Goal: Information Seeking & Learning: Find specific page/section

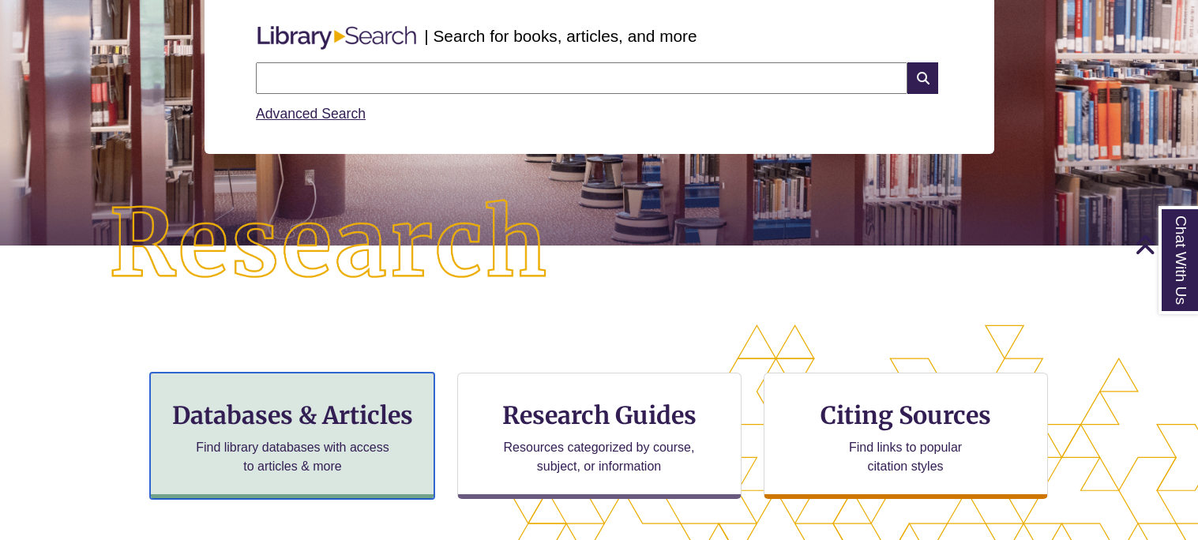
click at [347, 434] on div "Databases & Articles Find library databases with access to articles & more" at bounding box center [292, 436] width 284 height 126
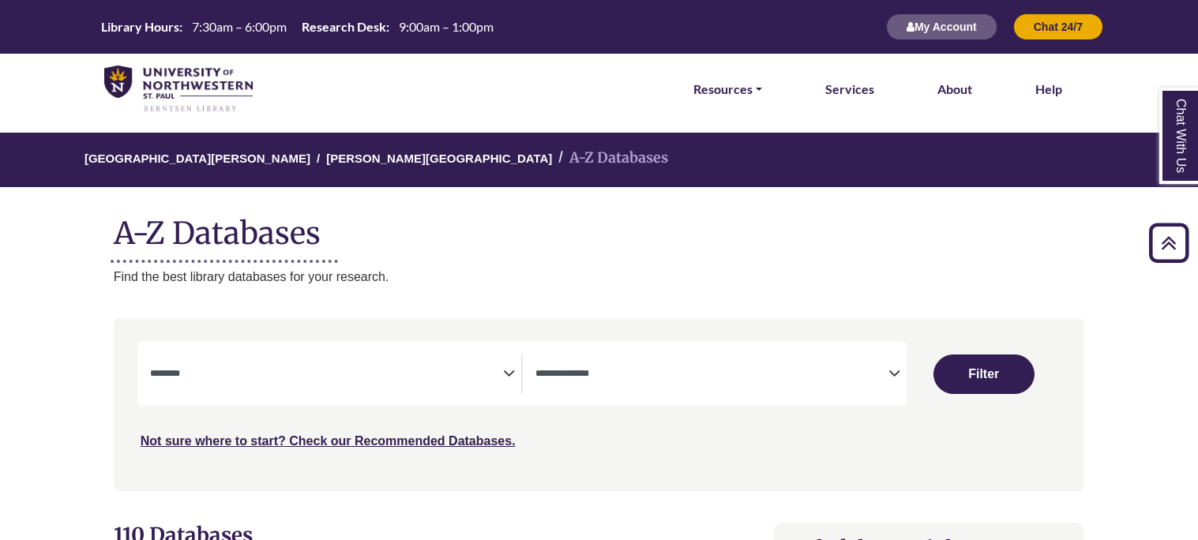
select select "Database Subject Filter"
select select "Database Types Filter"
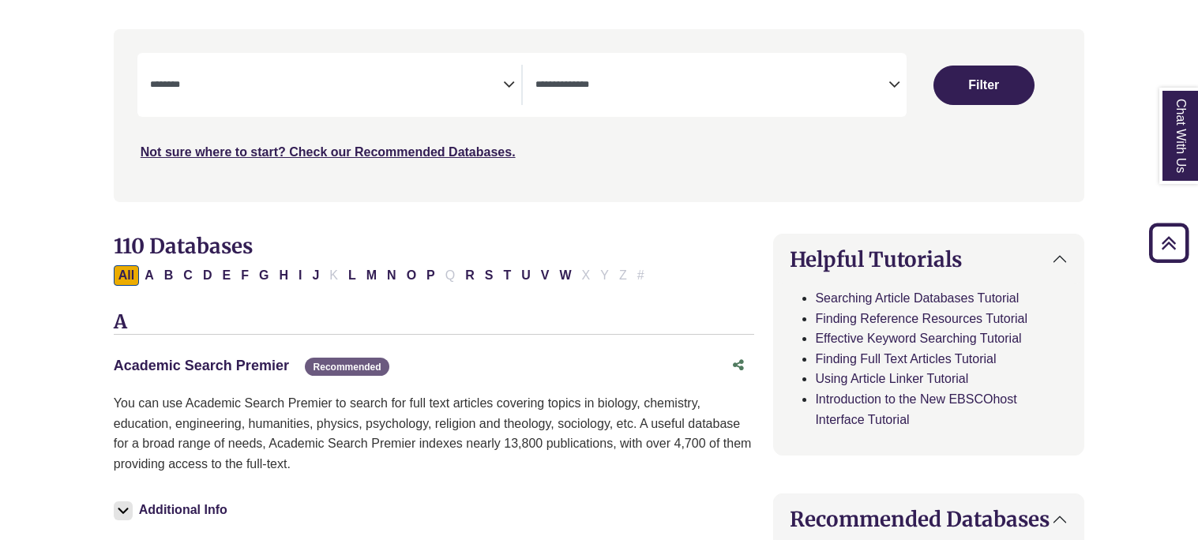
click at [220, 362] on link "Academic Search Premier This link opens in a new window" at bounding box center [201, 366] width 175 height 16
